Goal: Browse casually: Explore the website without a specific task or goal

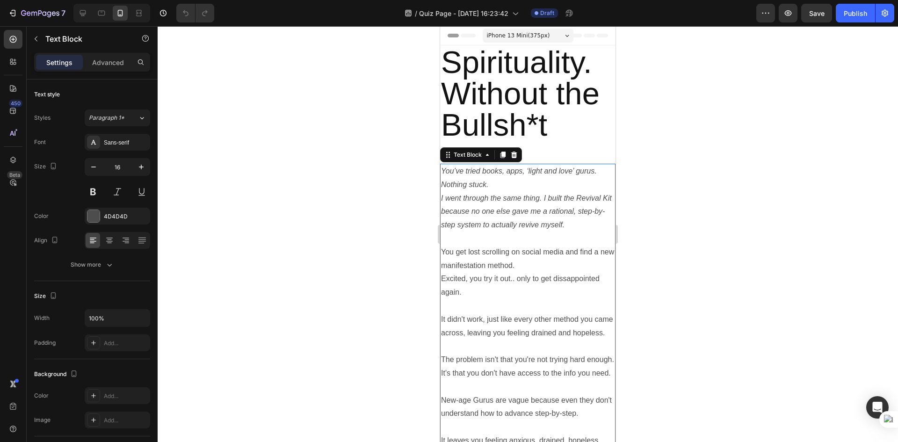
click at [486, 192] on p "I went through the same thing. I built the Revival Kit because no one else gave…" at bounding box center [528, 212] width 174 height 40
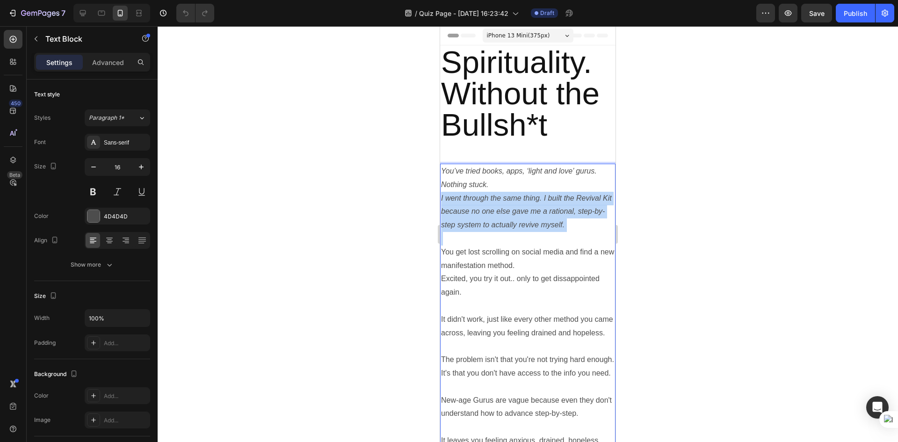
click at [486, 192] on p "I went through the same thing. I built the Revival Kit because no one else gave…" at bounding box center [528, 212] width 174 height 40
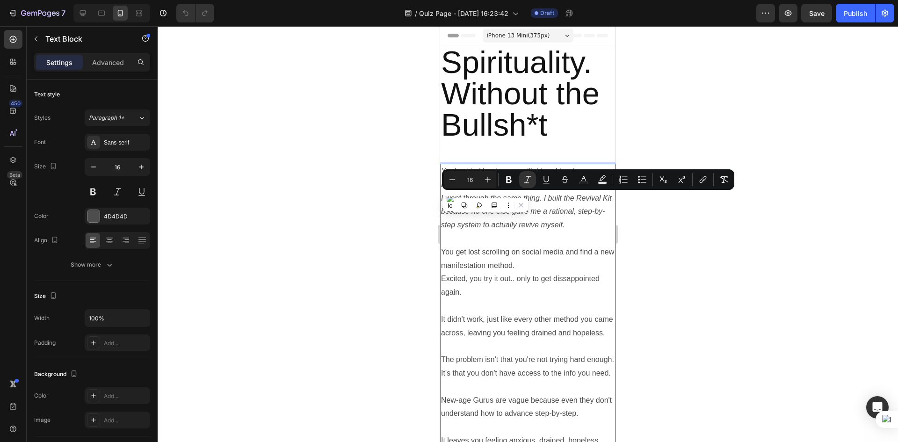
click at [469, 268] on p "You get lost scrolling on social media and find a new manifestation method." at bounding box center [528, 259] width 174 height 27
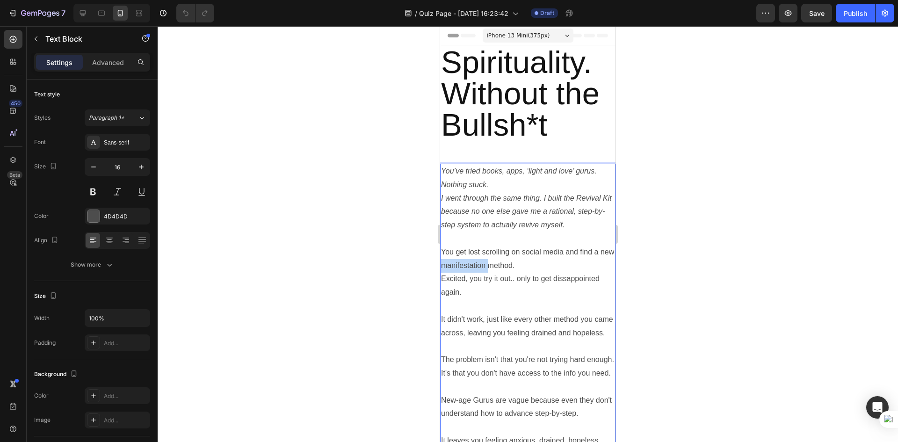
click at [469, 268] on p "You get lost scrolling on social media and find a new manifestation method." at bounding box center [528, 259] width 174 height 27
click at [489, 207] on icon "I went through the same thing. I built the Revival Kit because no one else gave…" at bounding box center [526, 211] width 171 height 35
click at [524, 209] on icon "I went through the same thing. I built the Revival Kit because no one else gave…" at bounding box center [526, 211] width 171 height 35
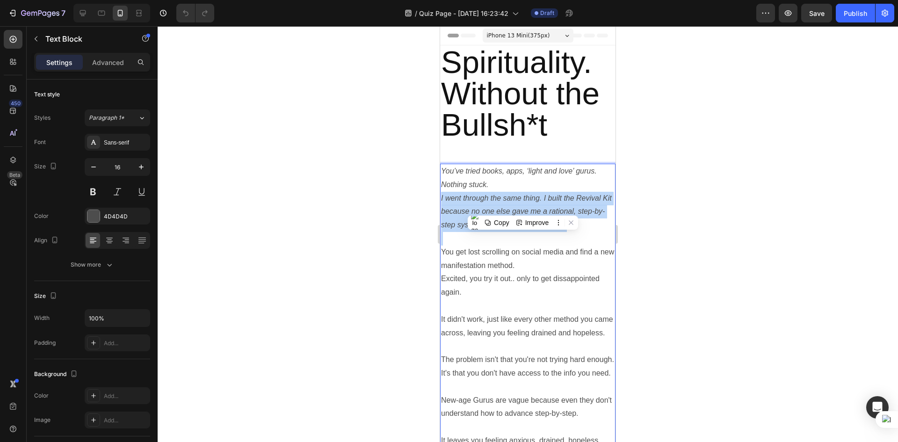
click at [524, 209] on icon "I went through the same thing. I built the Revival Kit because no one else gave…" at bounding box center [526, 211] width 171 height 35
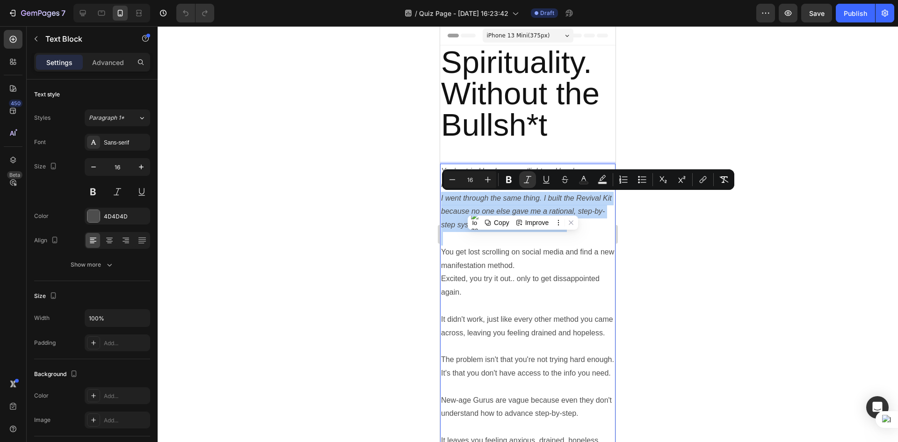
click at [518, 208] on icon "I went through the same thing. I built the Revival Kit because no one else gave…" at bounding box center [526, 211] width 171 height 35
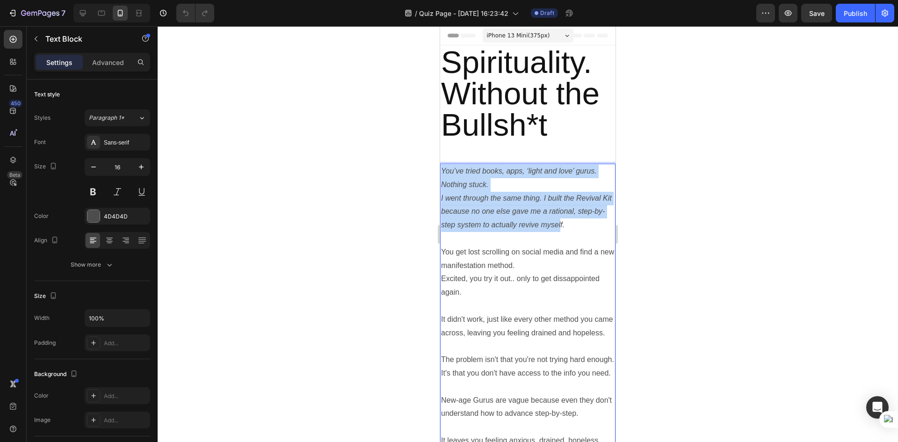
drag, startPoint x: 572, startPoint y: 226, endPoint x: 441, endPoint y: 170, distance: 142.2
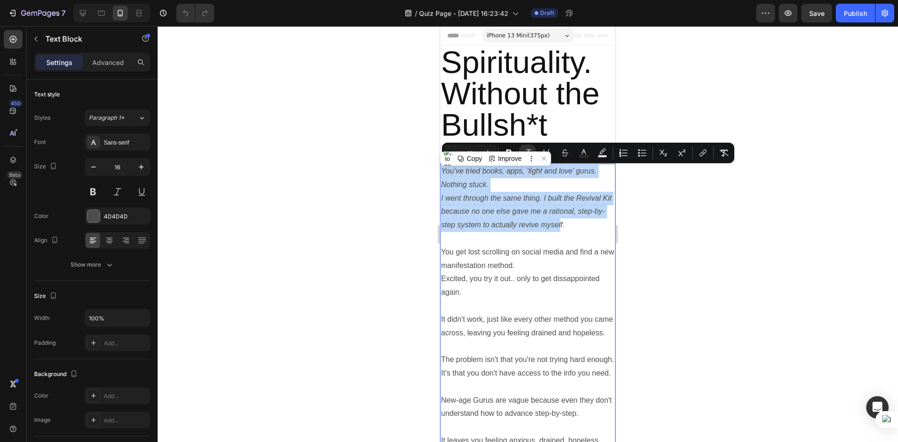
click at [519, 211] on icon "I went through the same thing. I built the Revival Kit because no one else gave…" at bounding box center [526, 211] width 171 height 35
drag, startPoint x: 581, startPoint y: 227, endPoint x: 442, endPoint y: 167, distance: 151.3
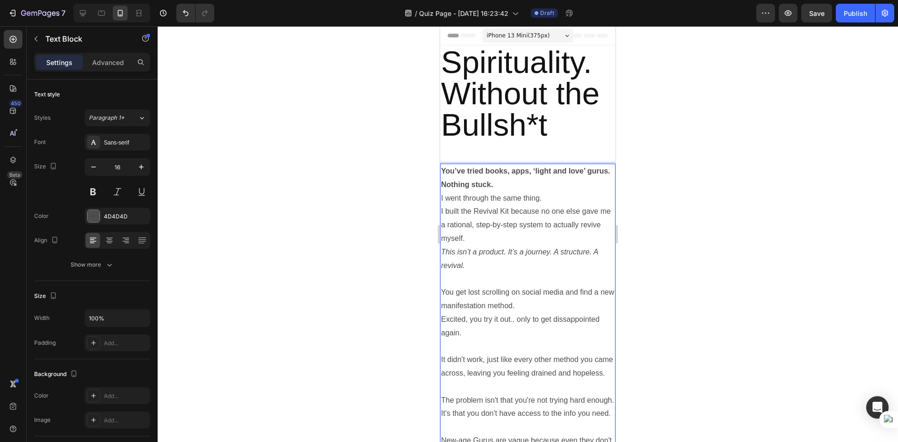
click at [493, 241] on p "I went through the same thing. I built the Revival Kit because no one else gave…" at bounding box center [528, 219] width 174 height 54
click at [474, 270] on p "This isn’t a product. It’s a journey. A structure. A revival." at bounding box center [528, 259] width 174 height 27
click at [499, 236] on p "I went through the same thing. I built the Revival Kit because no one else gave…" at bounding box center [528, 219] width 174 height 54
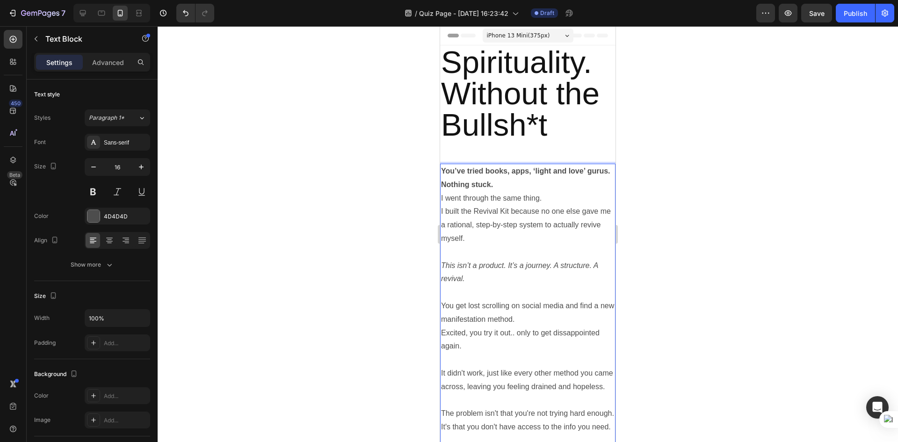
click at [539, 196] on p "I went through the same thing. I built the Revival Kit because no one else gave…" at bounding box center [528, 219] width 174 height 54
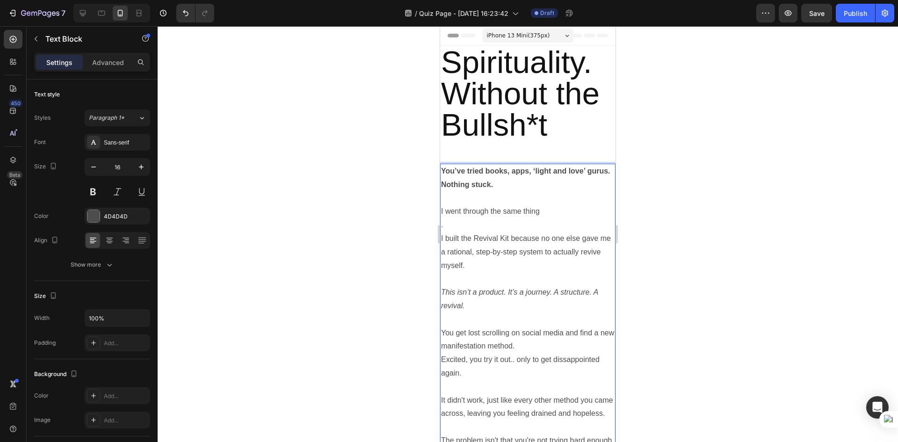
click at [515, 265] on p ". I built the Revival Kit because no one else gave me a rational, step-by-step …" at bounding box center [528, 246] width 174 height 54
click at [505, 316] on p "Rich Text Editor. Editing area: main" at bounding box center [528, 320] width 174 height 14
click at [638, 302] on div at bounding box center [528, 234] width 741 height 416
click at [544, 234] on p ". I built the Revival Kit because no one else gave me a rational, step-by-step …" at bounding box center [528, 246] width 174 height 54
click at [528, 233] on p ". I built the Revival Kit because no one else gave me a rational, step-by-step …" at bounding box center [528, 246] width 174 height 54
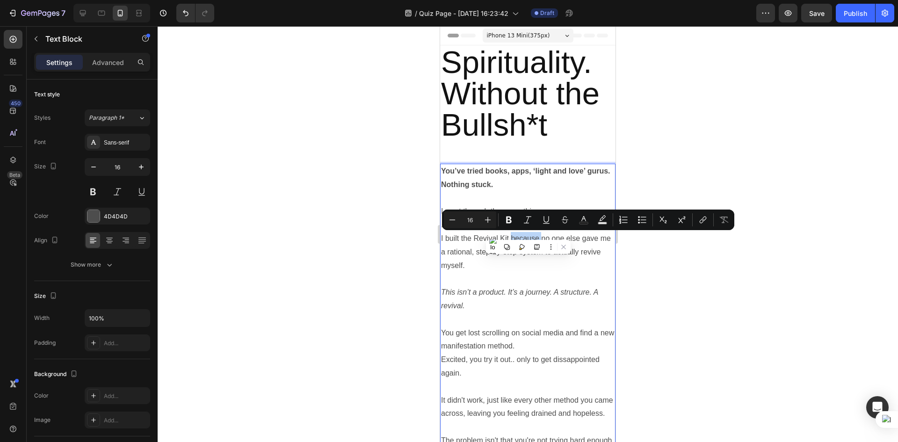
click at [484, 211] on div "Minus 16 Plus Bold Italic Underline Strikethrough Text Color Text Background Co…" at bounding box center [588, 220] width 292 height 21
click at [508, 193] on p "Rich Text Editor. Editing area: main" at bounding box center [528, 199] width 174 height 14
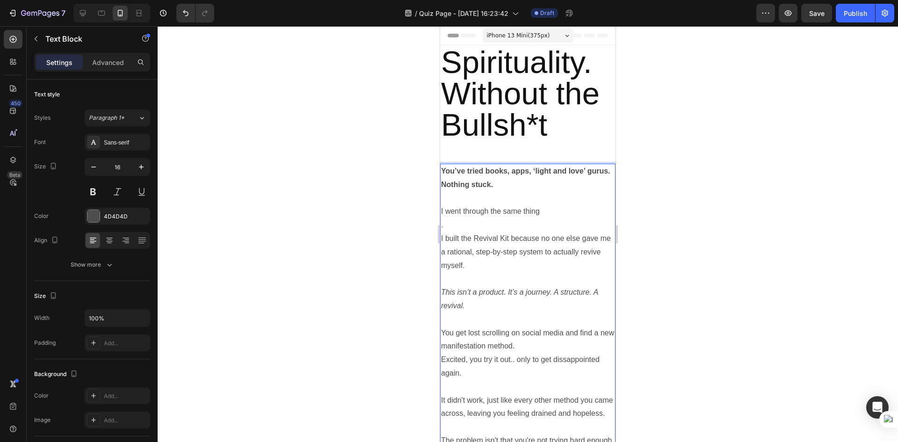
click at [472, 218] on p "I went through the same thing" at bounding box center [528, 212] width 174 height 14
click at [465, 222] on p ". I built the Revival Kit because no one else gave me a rational, step-by-step …" at bounding box center [528, 246] width 174 height 54
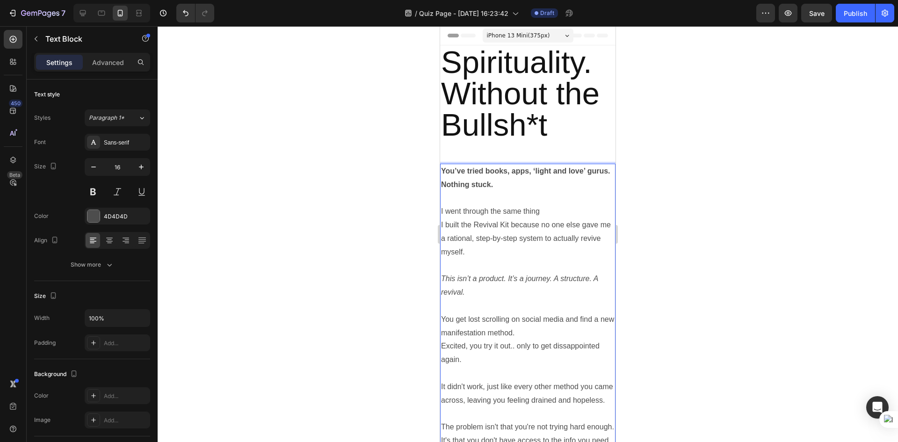
click at [464, 249] on p "I went through the same thing I built the Revival Kit because no one else gave …" at bounding box center [528, 232] width 174 height 54
click at [491, 301] on p "Rich Text Editor. Editing area: main" at bounding box center [528, 306] width 174 height 14
click at [678, 336] on div at bounding box center [528, 234] width 741 height 416
click at [518, 307] on p "Rich Text Editor. Editing area: main" at bounding box center [528, 306] width 174 height 14
click at [467, 295] on p "This isn’t a product. It’s a journey. A structure. A revival." at bounding box center [528, 285] width 174 height 27
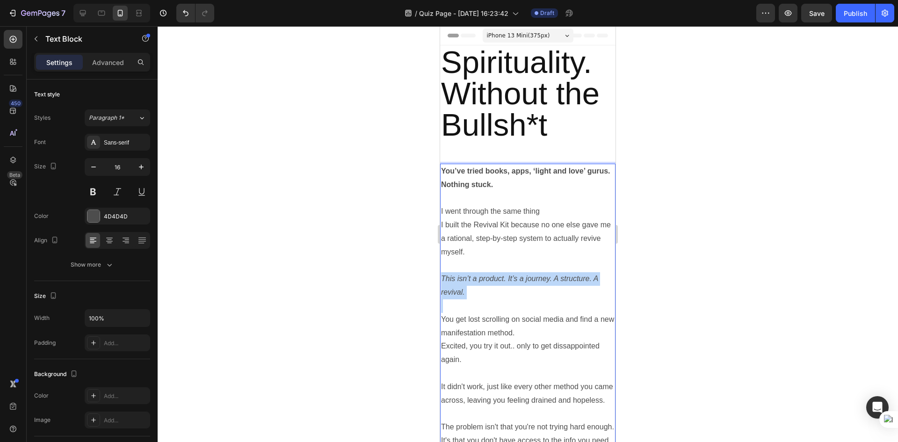
click at [467, 295] on p "This isn’t a product. It’s a journey. A structure. A revival." at bounding box center [528, 285] width 174 height 27
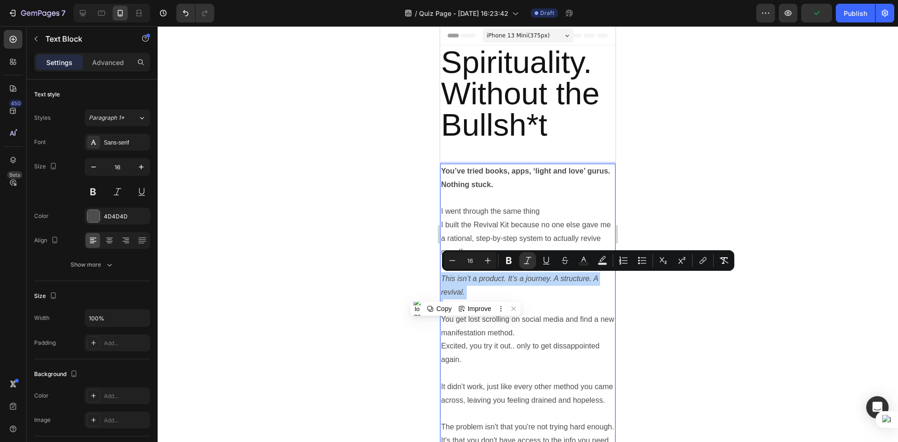
click at [471, 295] on p "This isn’t a product. It’s a journey. A structure. A revival." at bounding box center [528, 285] width 174 height 27
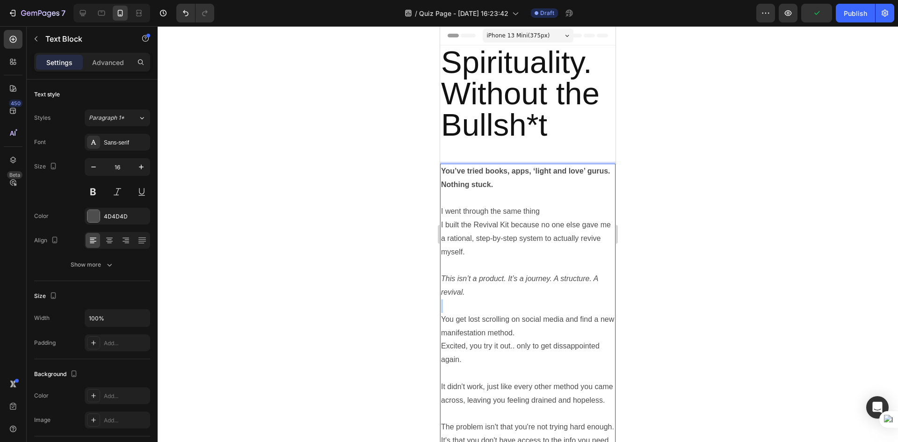
click at [471, 295] on p "This isn’t a product. It’s a journey. A structure. A revival." at bounding box center [528, 285] width 174 height 27
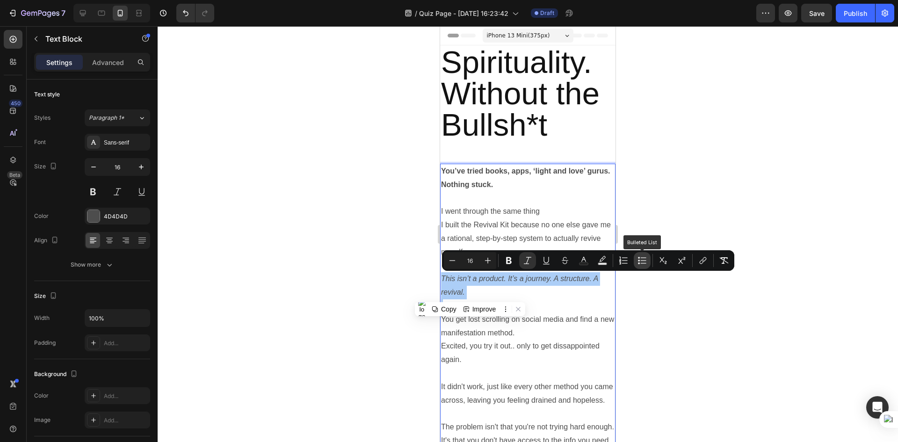
click at [644, 262] on icon "Editor contextual toolbar" at bounding box center [642, 260] width 9 height 9
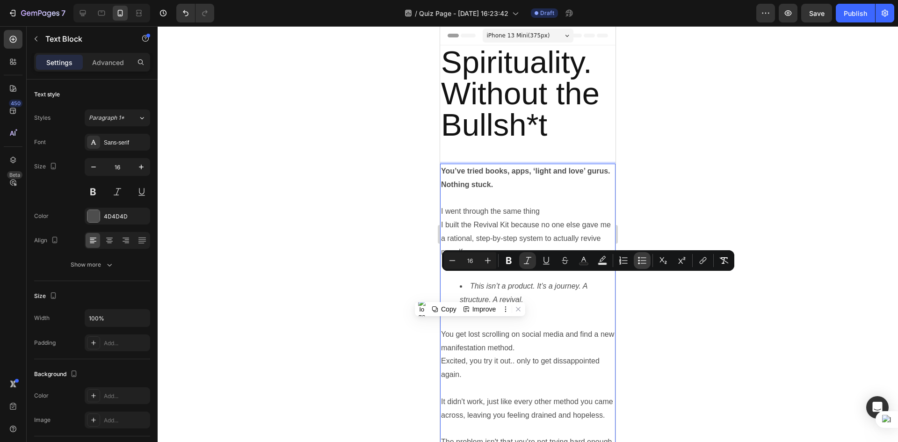
click at [644, 261] on icon "Editor contextual toolbar" at bounding box center [642, 260] width 9 height 9
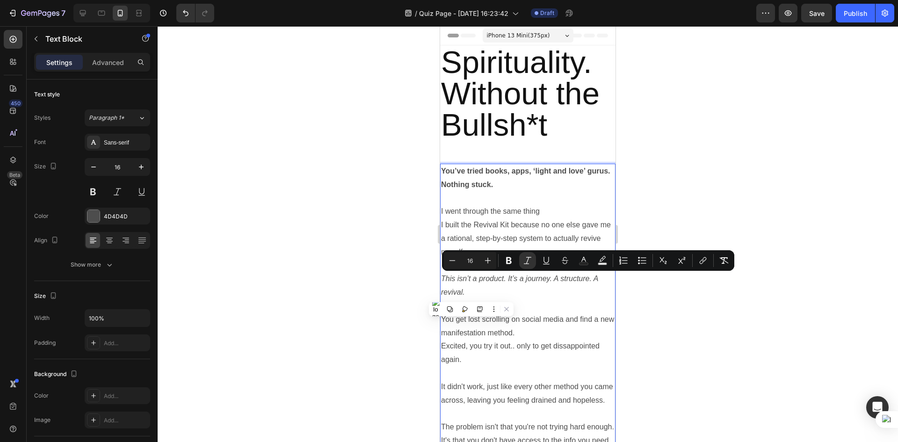
click at [660, 321] on div at bounding box center [528, 234] width 741 height 416
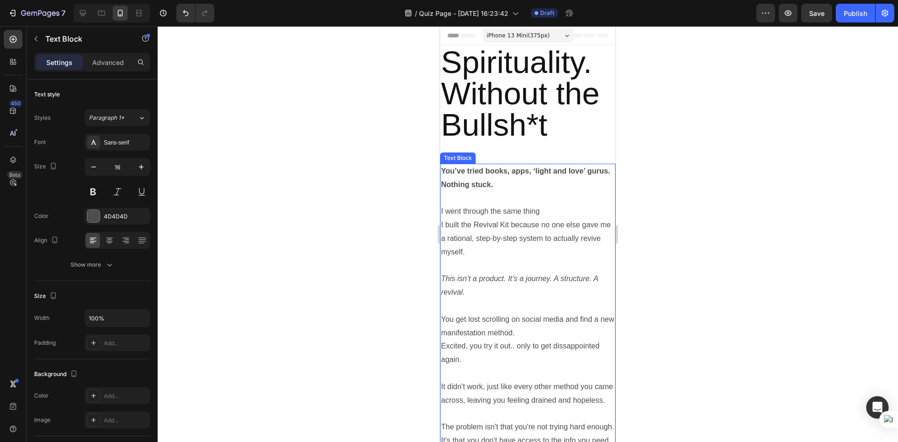
click at [457, 287] on p "This isn’t a product. It’s a journey. A structure. A revival." at bounding box center [528, 285] width 174 height 27
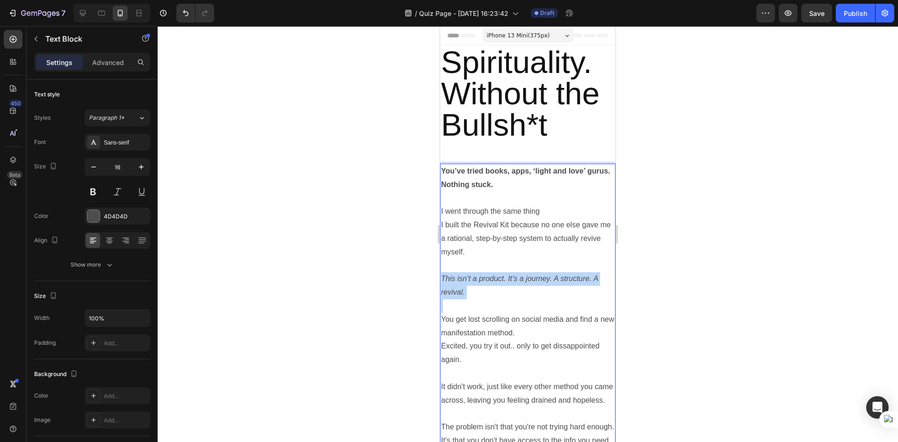
click at [457, 287] on p "This isn’t a product. It’s a journey. A structure. A revival." at bounding box center [528, 285] width 174 height 27
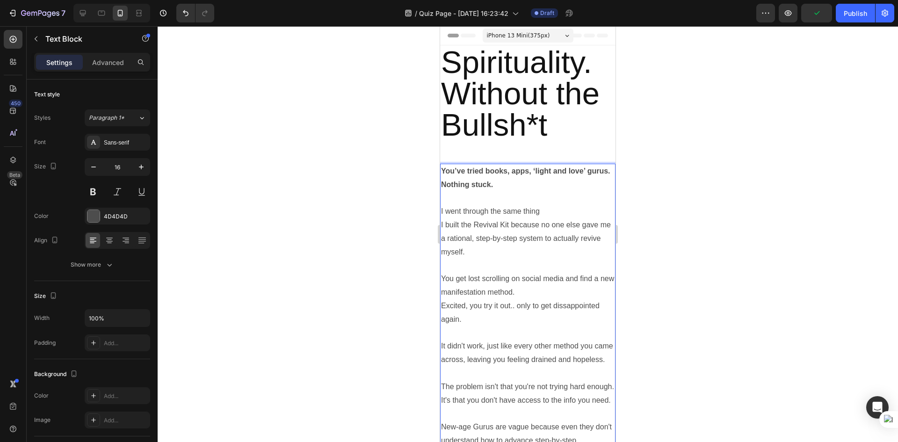
click at [747, 358] on div at bounding box center [528, 234] width 741 height 416
click at [514, 364] on p "It didn't work, just like every other method you came across, leaving you feeli…" at bounding box center [528, 353] width 174 height 27
click at [637, 338] on div at bounding box center [528, 234] width 741 height 416
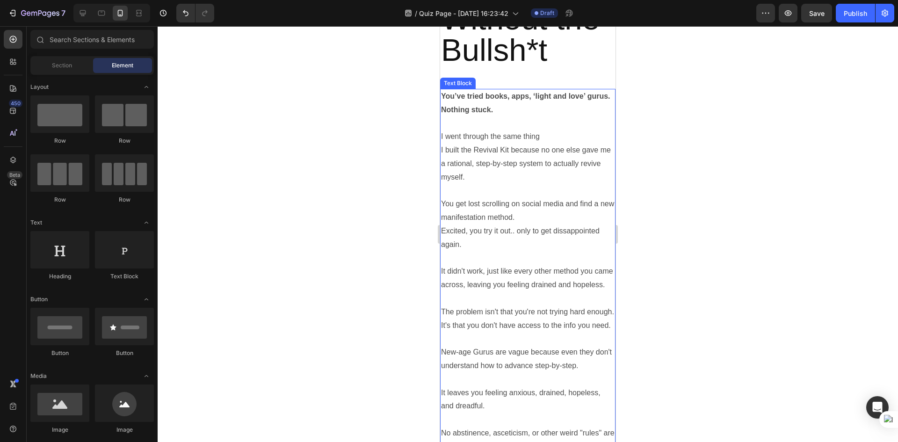
scroll to position [94, 0]
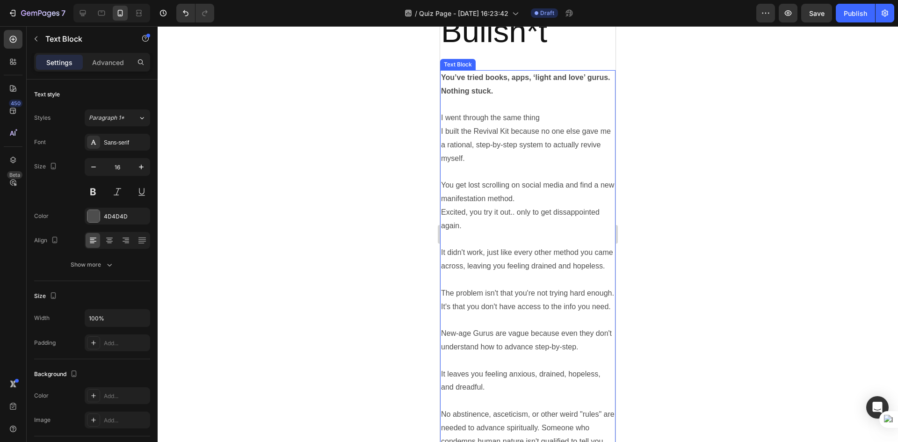
click at [520, 270] on p "It didn't work, just like every other method you came across, leaving you feeli…" at bounding box center [528, 259] width 174 height 27
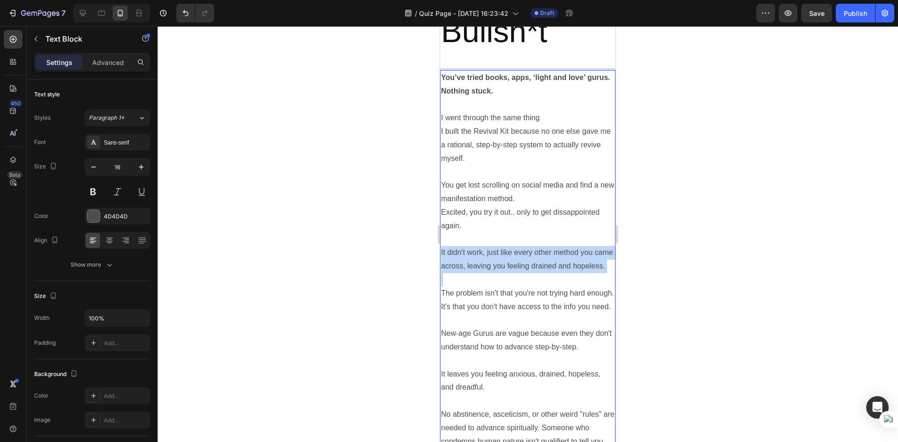
click at [520, 270] on p "It didn't work, just like every other method you came across, leaving you feeli…" at bounding box center [528, 259] width 174 height 27
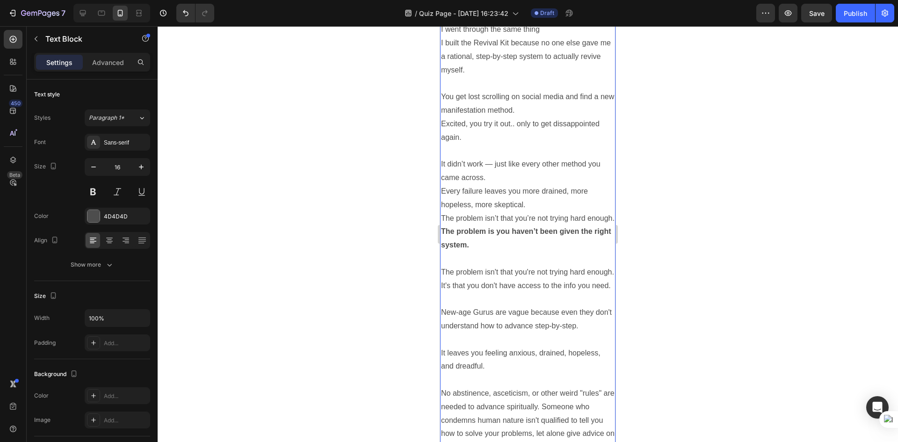
scroll to position [187, 0]
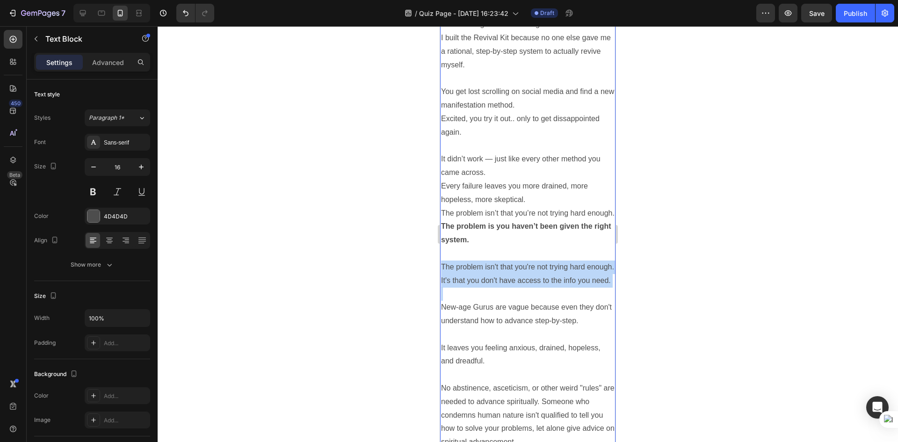
drag, startPoint x: 476, startPoint y: 330, endPoint x: 872, endPoint y: 306, distance: 396.6
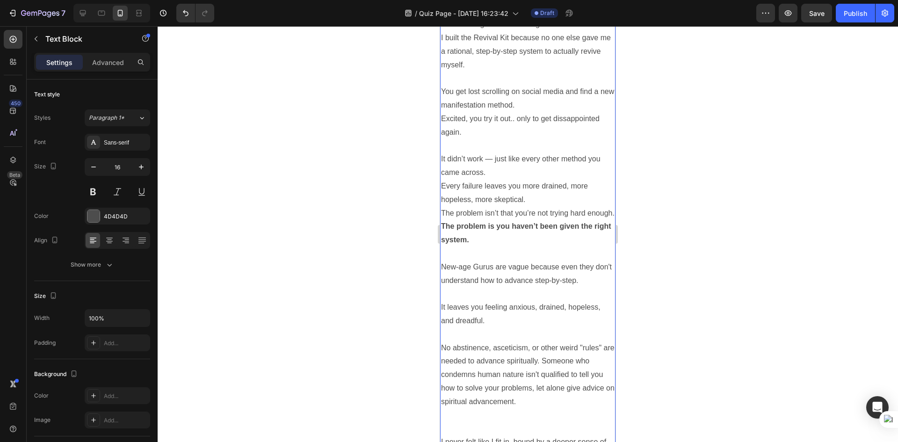
click at [685, 327] on div at bounding box center [528, 234] width 741 height 416
click at [464, 237] on strong "The problem is you haven’t been given the right system." at bounding box center [526, 233] width 170 height 22
click at [486, 226] on p "The problem isn’t that you’re not trying hard enough. The problem is you haven’…" at bounding box center [528, 227] width 174 height 40
click at [506, 247] on p "The problem isn’t that you’re not trying hard enough. The problem is you haven’…" at bounding box center [528, 227] width 174 height 40
click at [504, 247] on p "The problem isn’t that you’re not trying hard enough. The problem is you haven’…" at bounding box center [528, 227] width 174 height 40
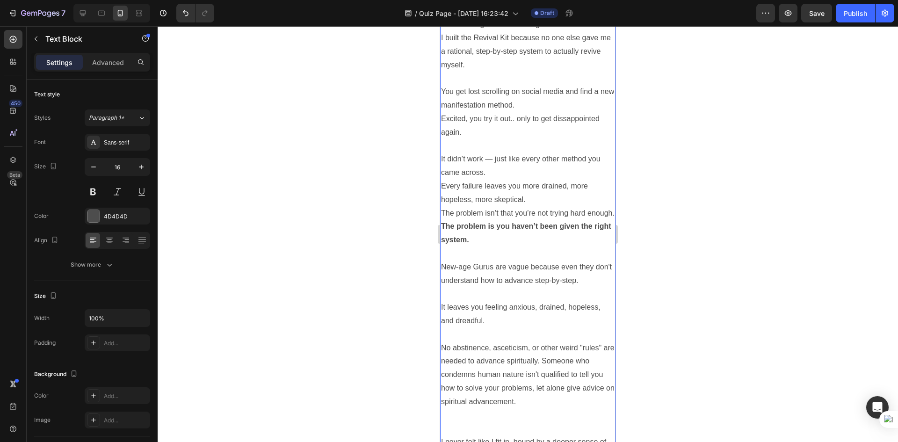
click at [504, 227] on p "The problem isn’t that you’re not trying hard enough. The problem is you haven’…" at bounding box center [528, 227] width 174 height 40
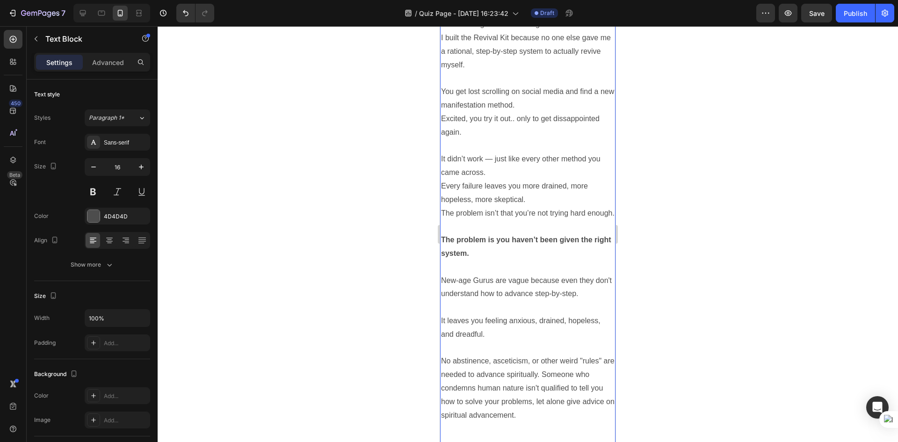
click at [515, 256] on strong "The problem is you haven’t been given the right system." at bounding box center [526, 247] width 170 height 22
click at [518, 292] on p "New-age Gurus are vague because even they don't understand how to advance step-…" at bounding box center [528, 314] width 174 height 81
click at [535, 274] on p "Rich Text Editor. Editing area: main" at bounding box center [528, 268] width 174 height 14
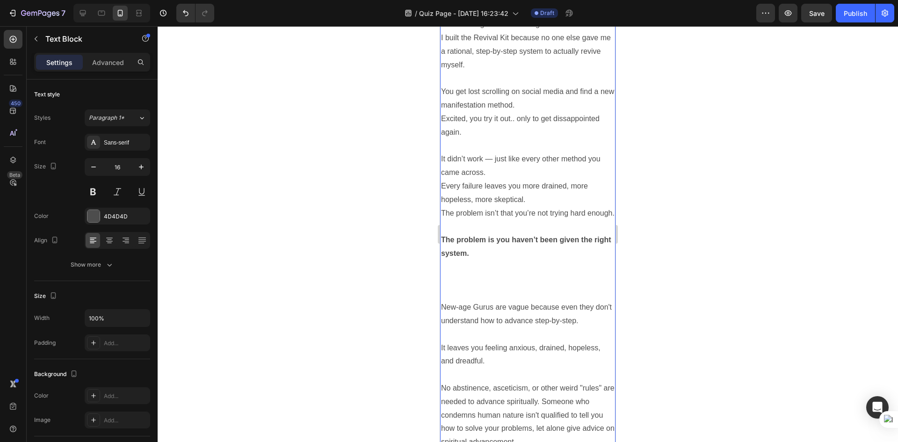
click at [483, 288] on p "Rich Text Editor. Editing area: main" at bounding box center [528, 281] width 174 height 14
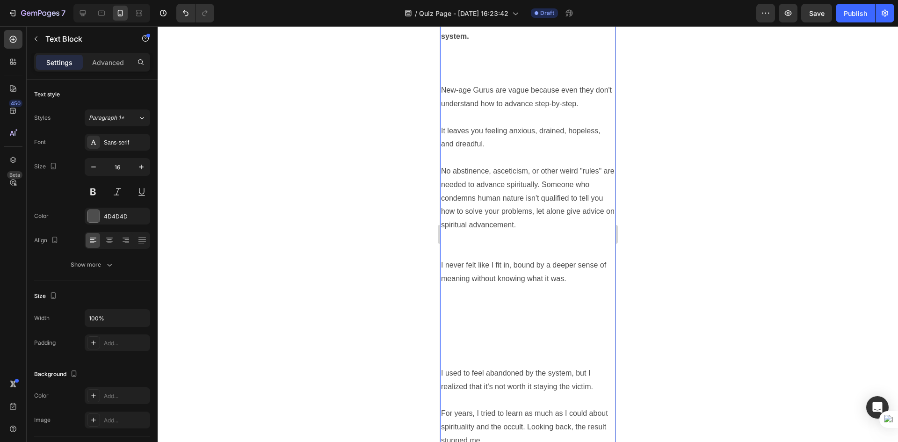
scroll to position [374, 0]
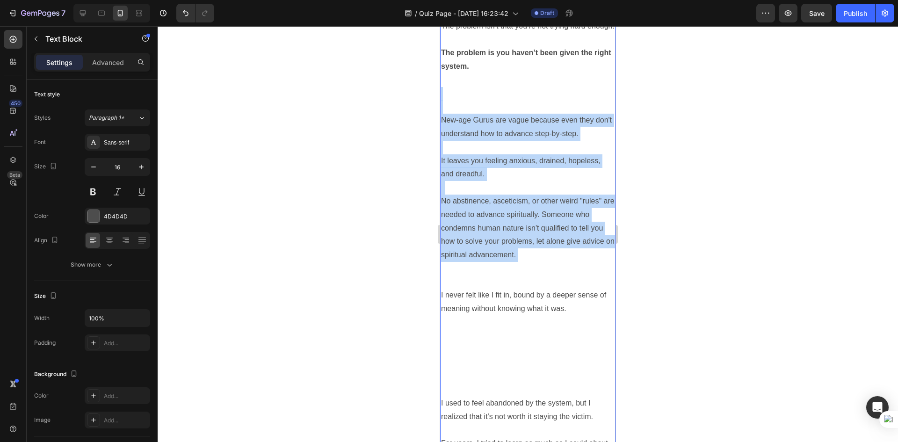
drag, startPoint x: 532, startPoint y: 286, endPoint x: 444, endPoint y: 110, distance: 197.1
click at [444, 110] on div "You’ve tried books, apps, ‘light and love’ gurus. Nothing stuck. I went through…" at bounding box center [527, 362] width 175 height 1147
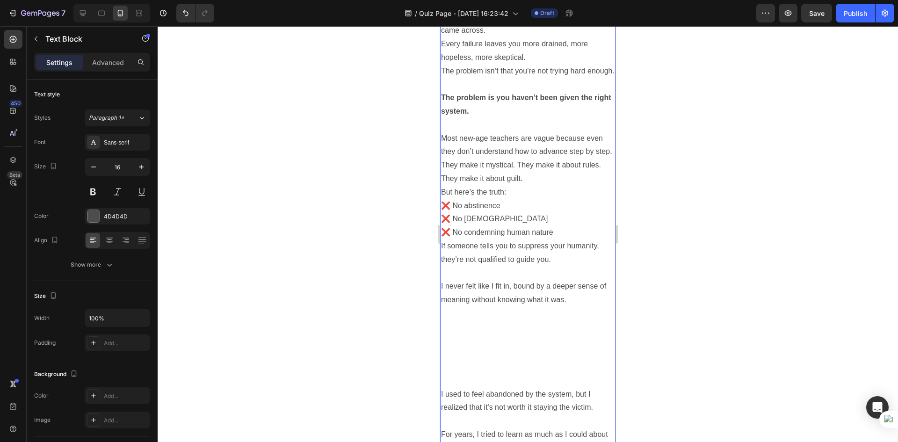
scroll to position [328, 0]
click at [518, 201] on p "But here’s the truth:" at bounding box center [528, 195] width 174 height 14
click at [719, 348] on div at bounding box center [528, 234] width 741 height 416
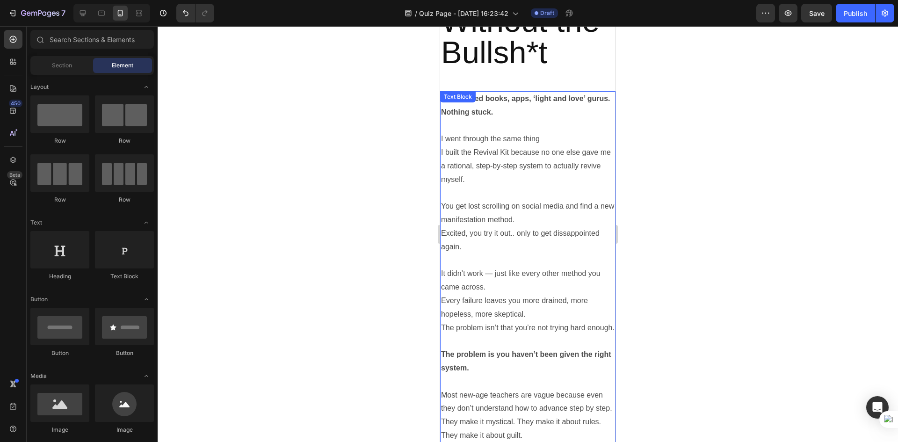
scroll to position [0, 0]
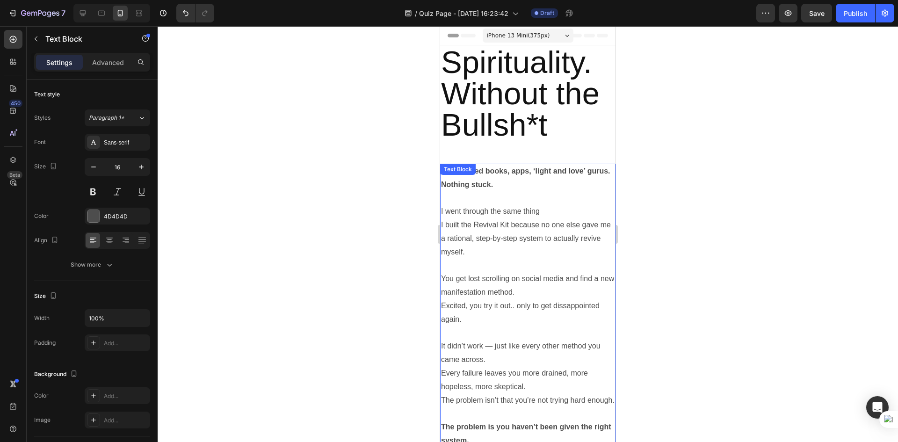
click at [481, 348] on p "It didn’t work — just like every other method you came across. Every failure le…" at bounding box center [528, 367] width 174 height 54
click at [488, 345] on p "It didn’t work — just like every other method you came across. Every failure le…" at bounding box center [528, 367] width 174 height 54
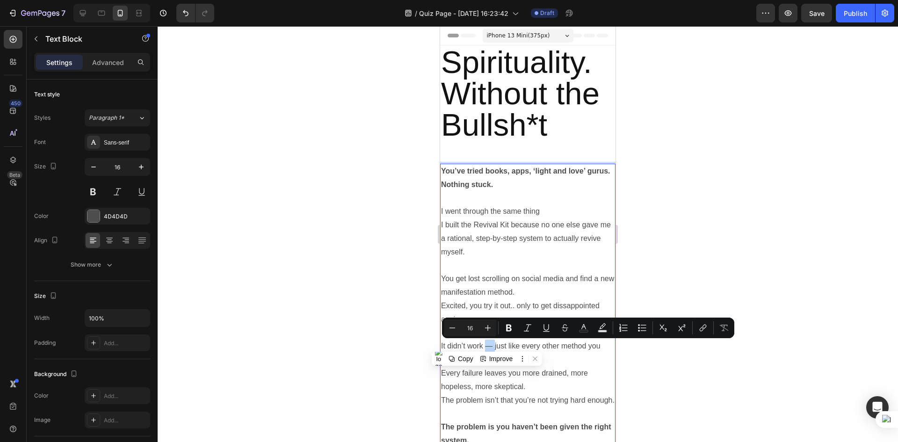
click at [487, 345] on p "It didn’t work — just like every other method you came across. Every failure le…" at bounding box center [528, 367] width 174 height 54
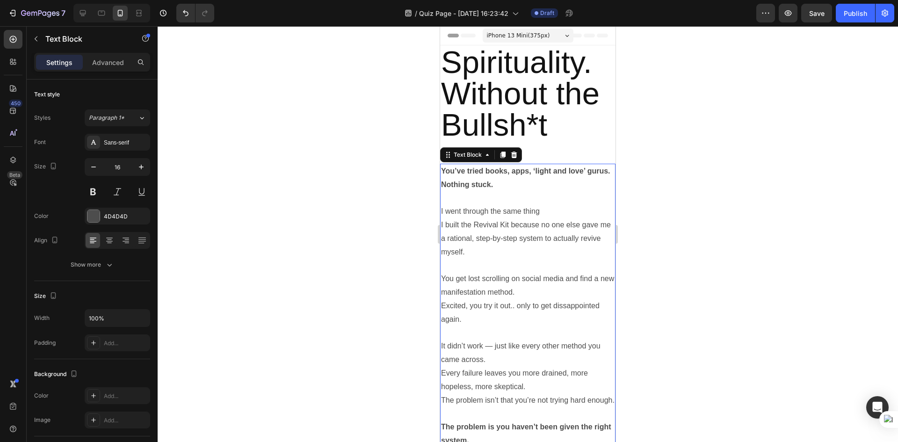
click at [623, 367] on div at bounding box center [528, 234] width 741 height 416
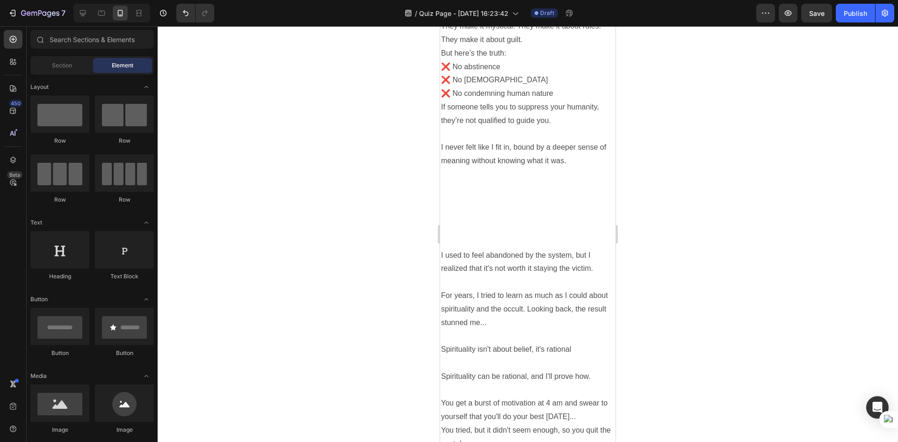
scroll to position [430, 0]
